Goal: Task Accomplishment & Management: Manage account settings

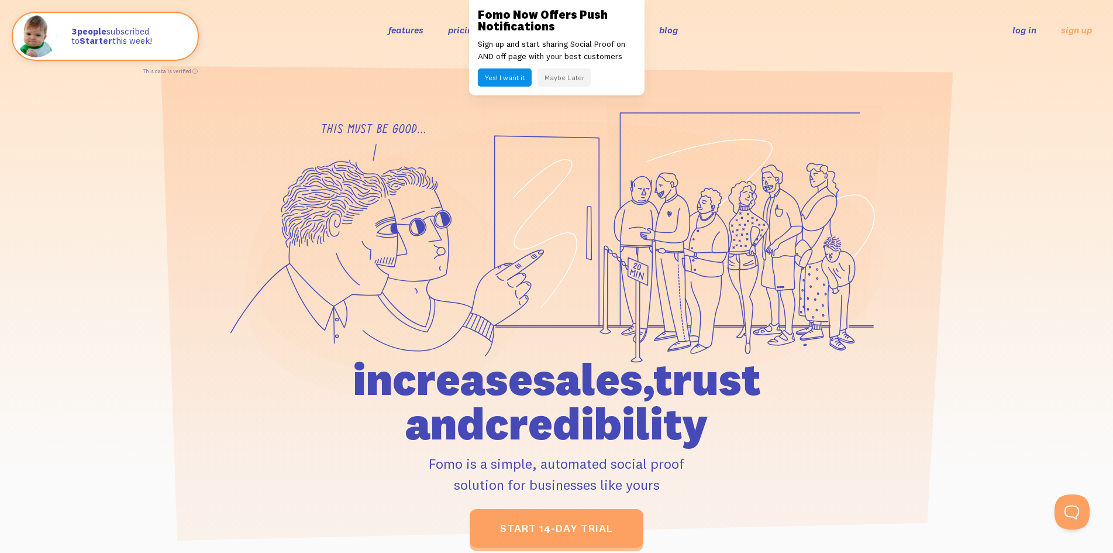
scroll to position [24, 0]
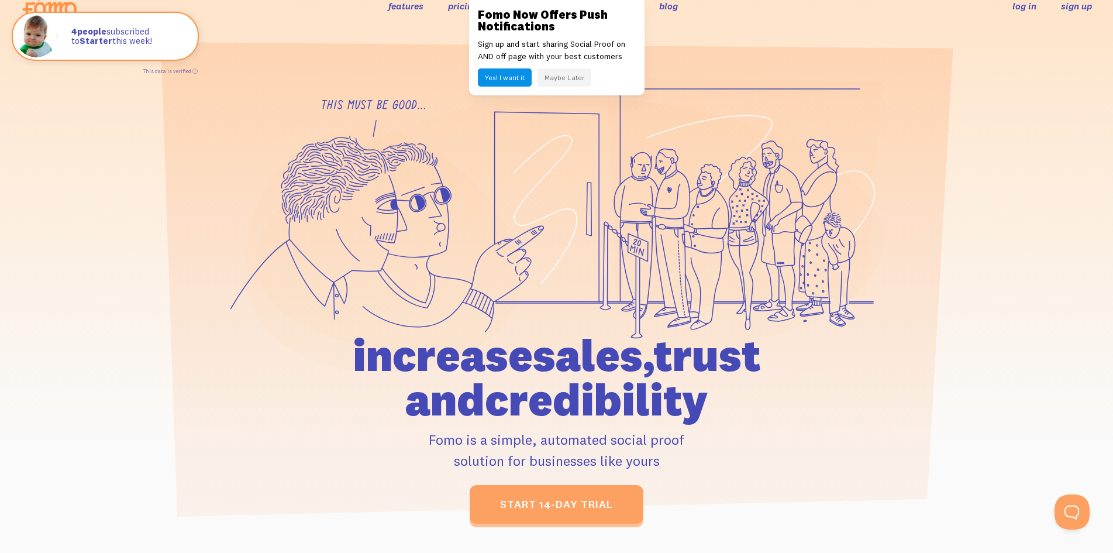
click at [1066, 4] on link "sign up" at bounding box center [1076, 6] width 31 height 12
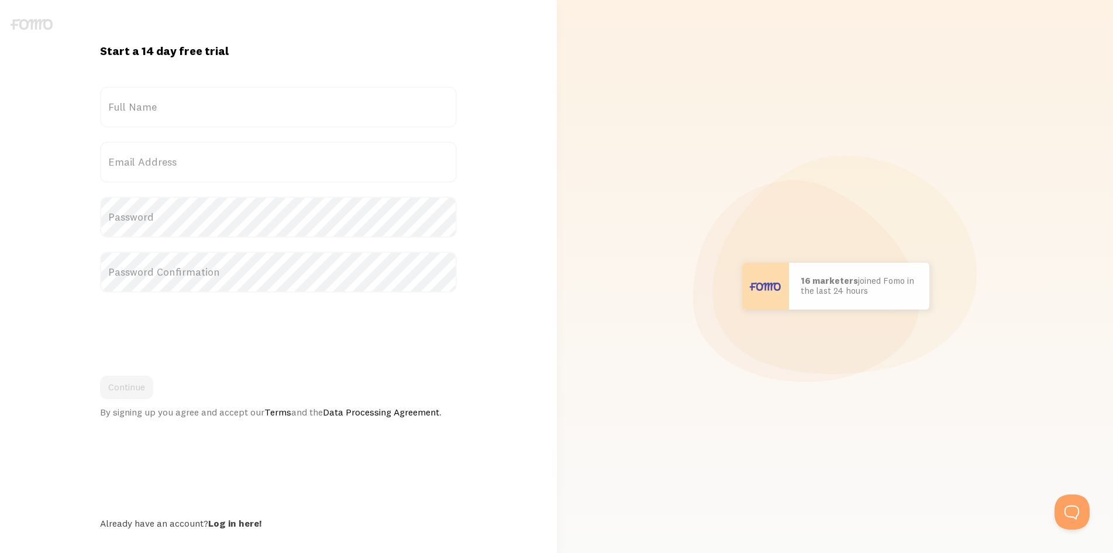
scroll to position [19, 0]
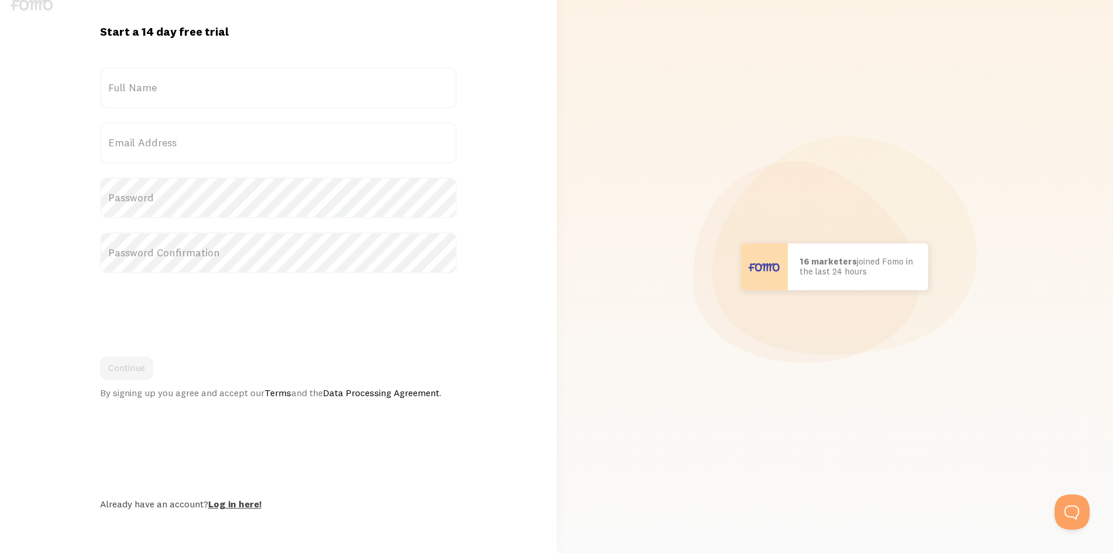
click at [220, 500] on link "Log in here!" at bounding box center [234, 504] width 53 height 12
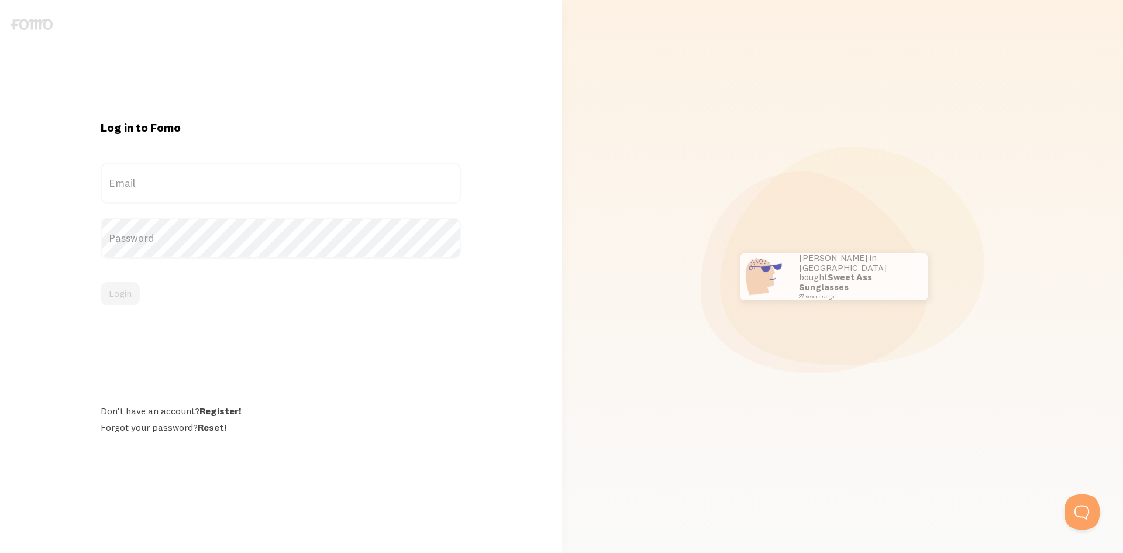
click at [19, 25] on img at bounding box center [32, 24] width 42 height 11
